Goal: Find specific page/section: Find specific page/section

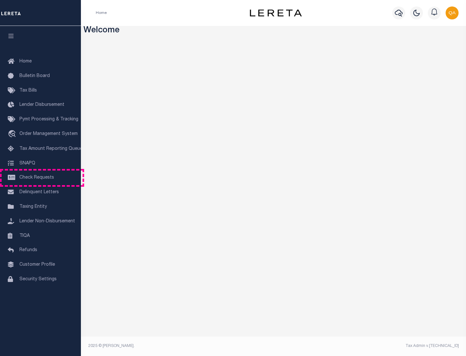
click at [40, 178] on span "Check Requests" at bounding box center [36, 177] width 35 height 5
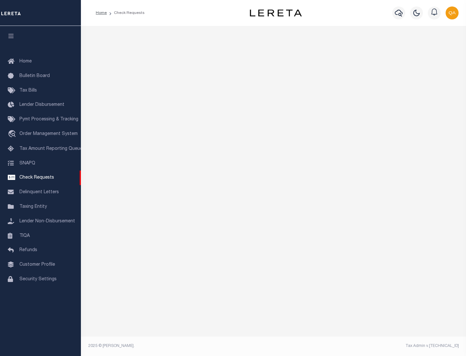
select select "50"
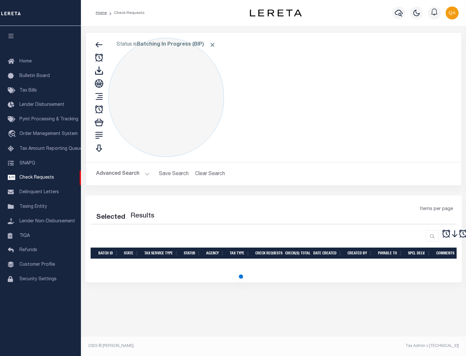
select select "50"
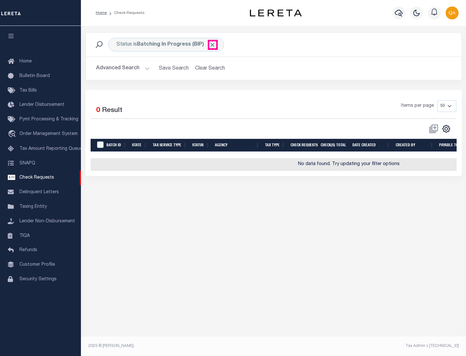
click at [213, 45] on span "Click to Remove" at bounding box center [212, 44] width 7 height 7
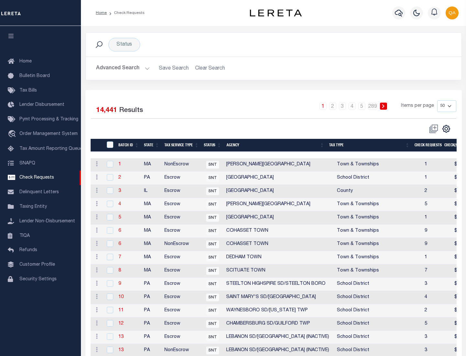
scroll to position [312, 0]
